Goal: Information Seeking & Learning: Learn about a topic

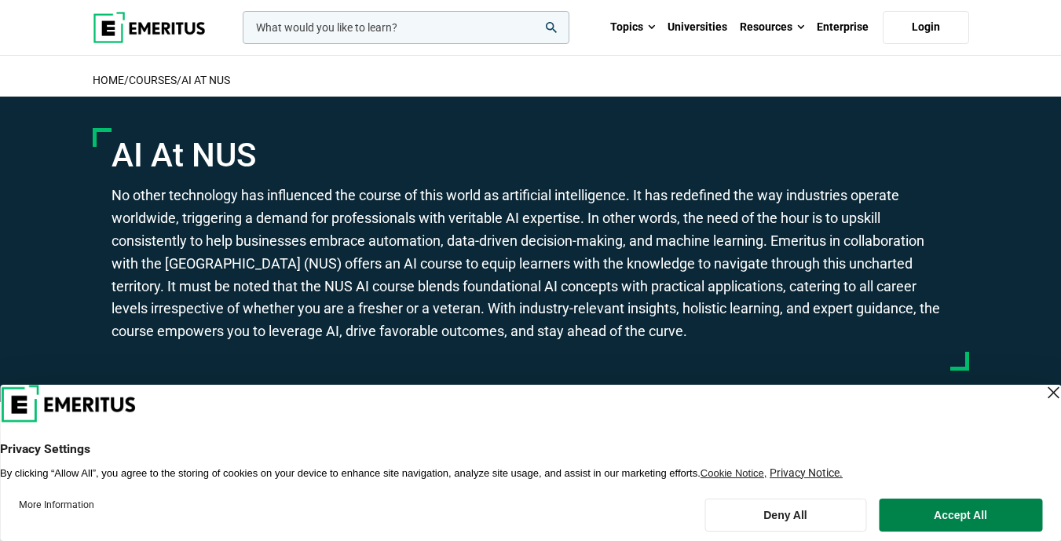
click at [449, 33] on input "woocommerce-product-search-field-0" at bounding box center [406, 27] width 327 height 33
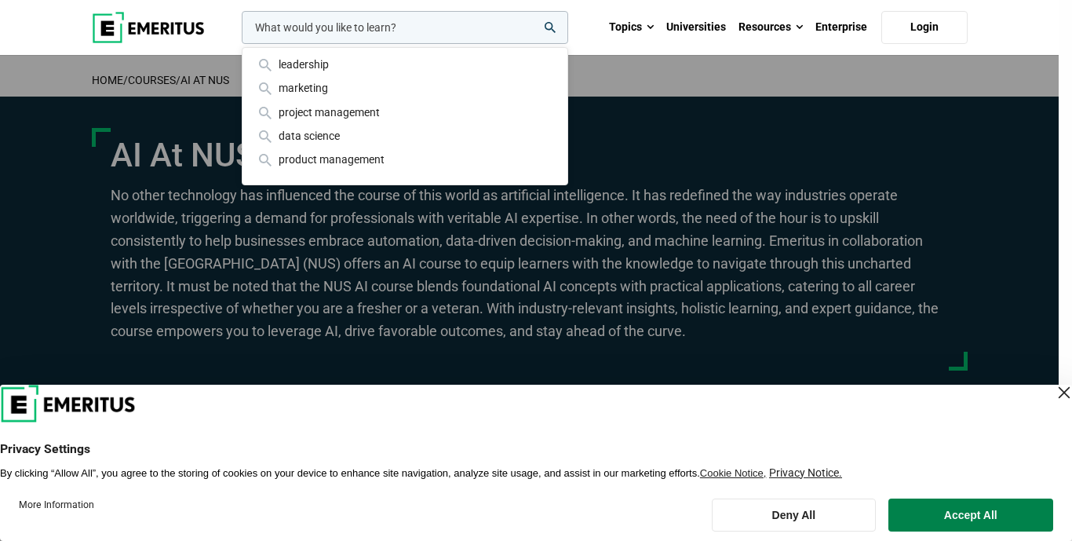
click at [1059, 385] on header "Privacy Settings By clicking “Allow All”, you agree to the storing of cookies o…" at bounding box center [536, 432] width 1072 height 95
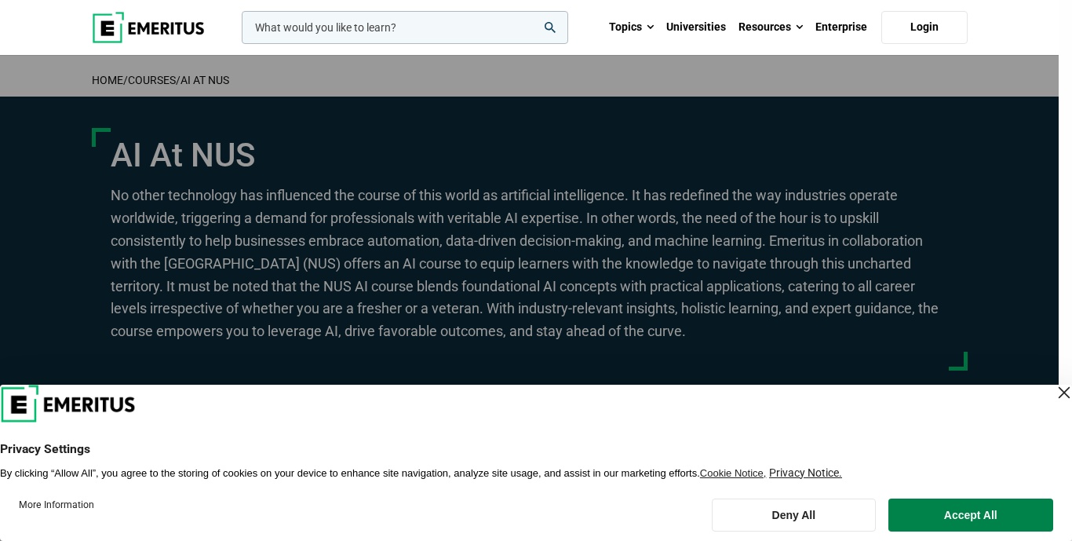
click at [1054, 390] on div "Close Layer" at bounding box center [1065, 393] width 22 height 22
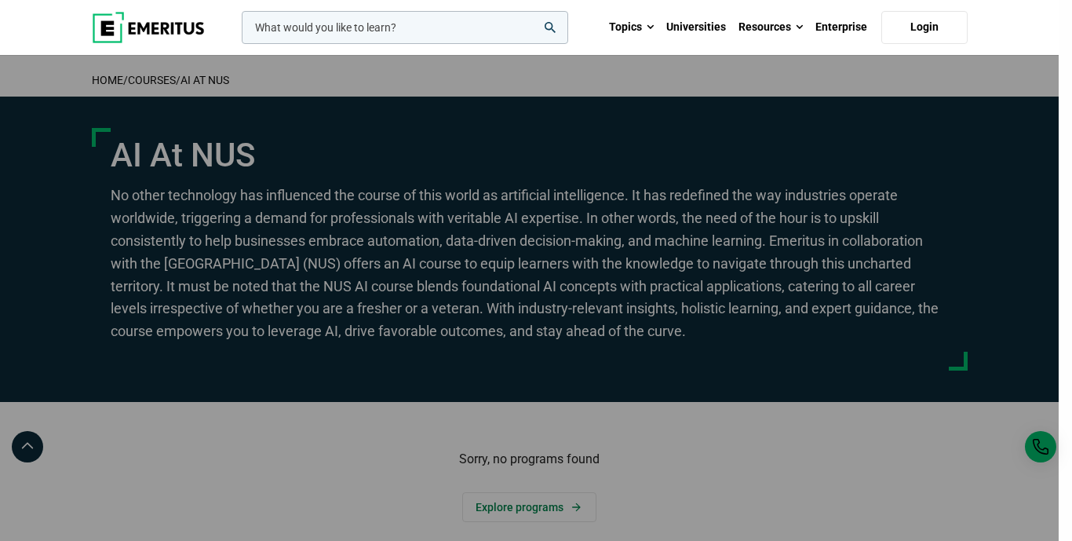
click at [417, 34] on input "woocommerce-product-search-field-0" at bounding box center [405, 27] width 327 height 33
type input "ai"
click at [239, 31] on button "search" at bounding box center [239, 31] width 0 height 0
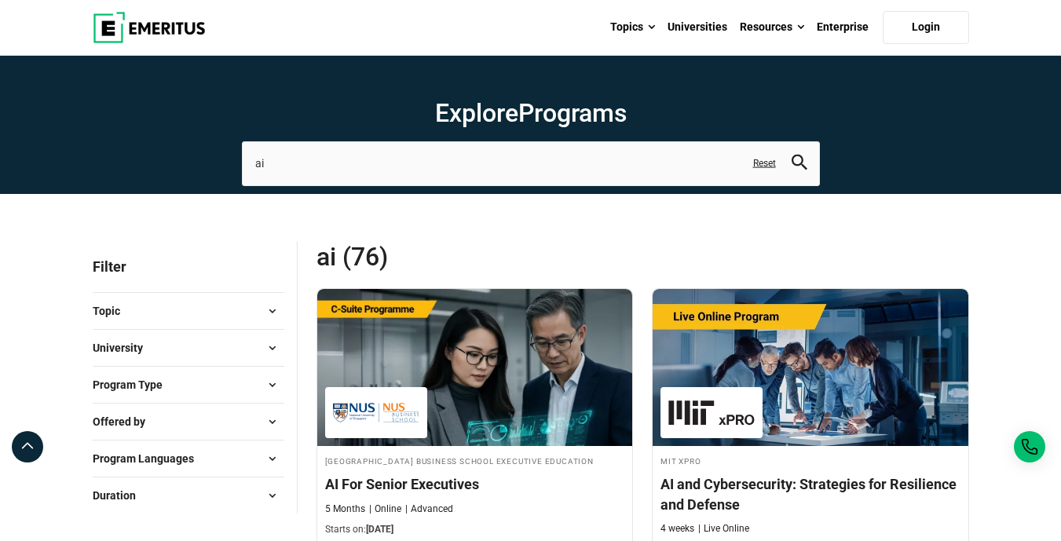
drag, startPoint x: 250, startPoint y: 341, endPoint x: 293, endPoint y: 98, distance: 246.4
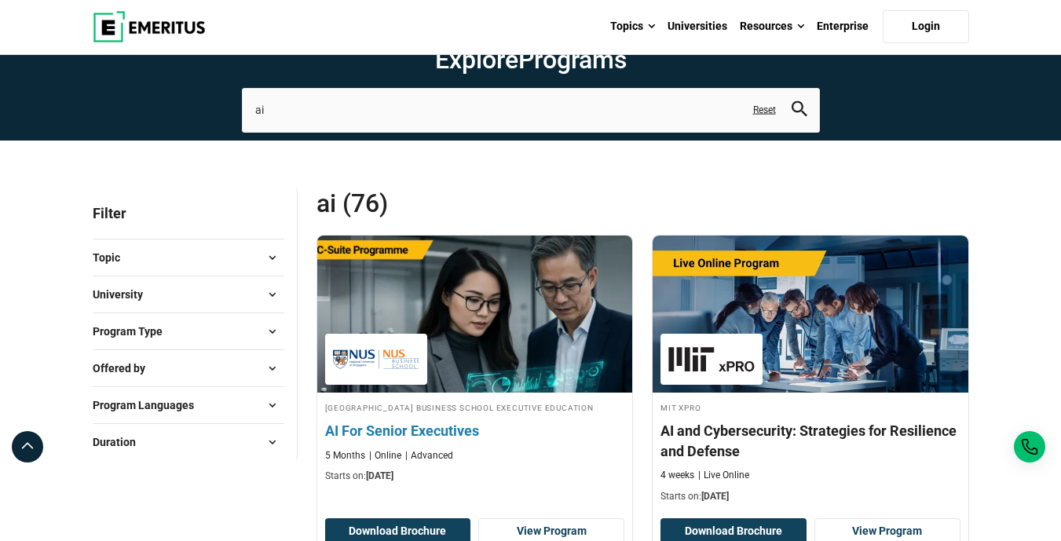
scroll to position [236, 0]
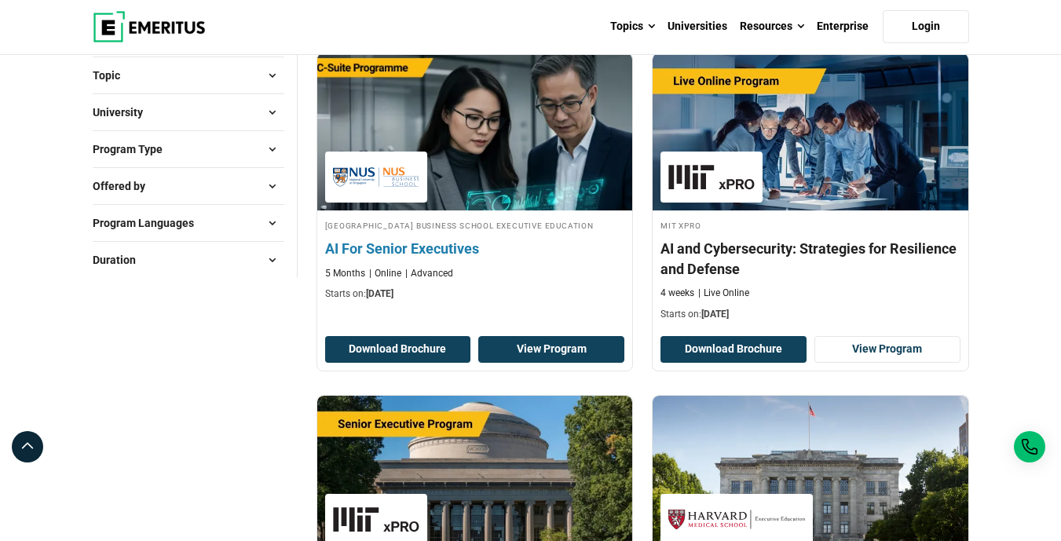
click at [515, 352] on link "View Program" at bounding box center [551, 349] width 146 height 27
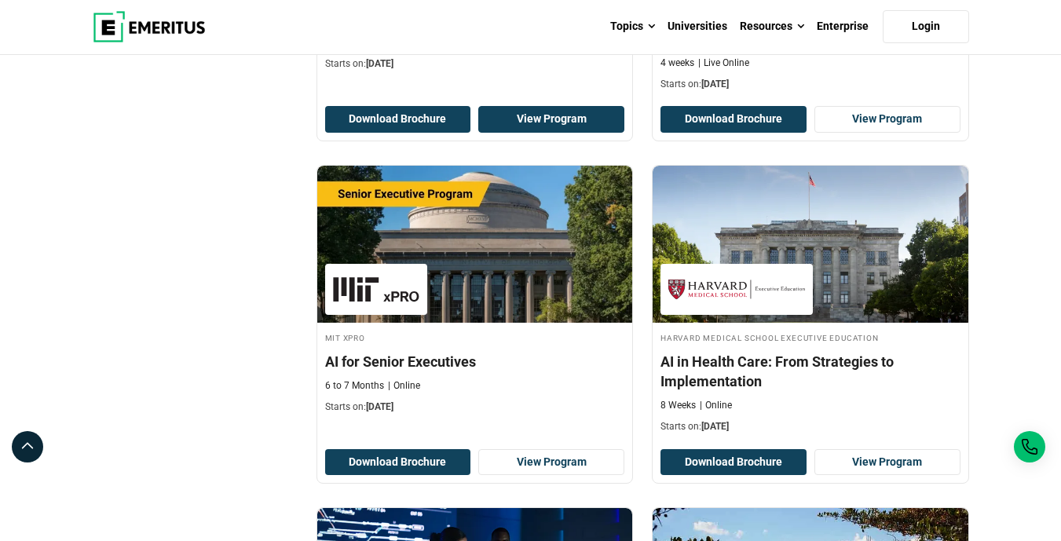
scroll to position [471, 0]
